Goal: Information Seeking & Learning: Learn about a topic

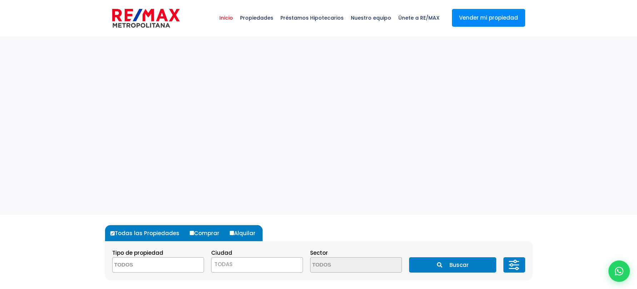
select select
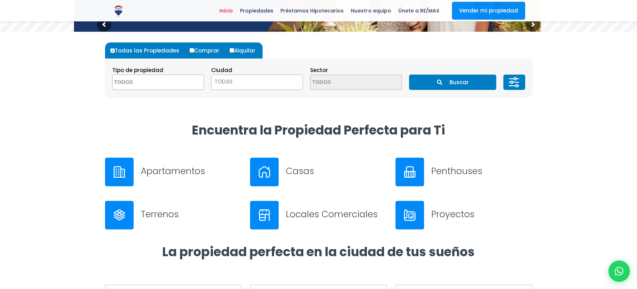
scroll to position [214, 0]
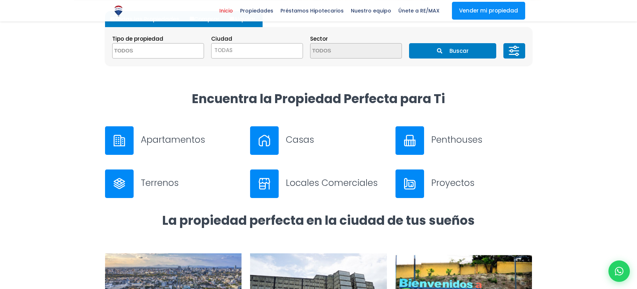
click at [303, 144] on h3 "Casas" at bounding box center [336, 140] width 101 height 12
click at [167, 140] on h3 "Apartamentos" at bounding box center [191, 140] width 101 height 12
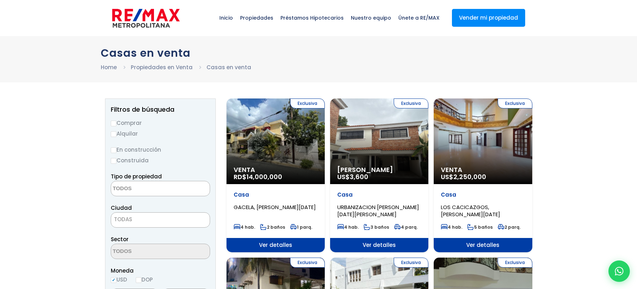
select select
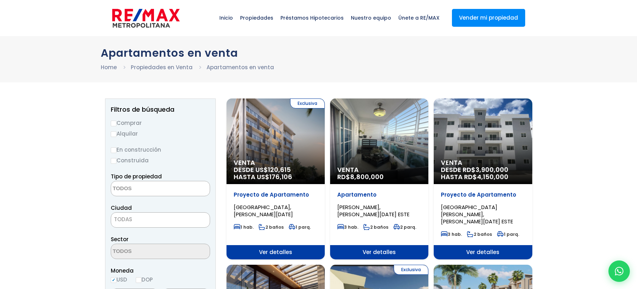
select select
click at [325, 155] on div "Venta RD$ 8,800,000" at bounding box center [275, 142] width 98 height 86
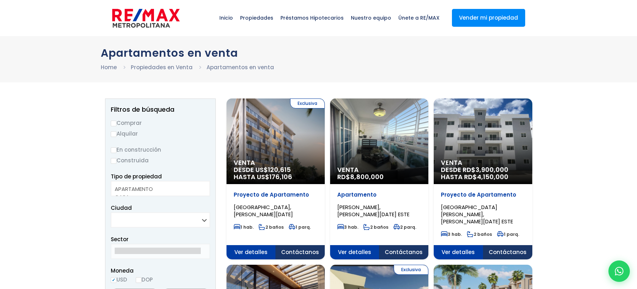
select select
